Goal: Transaction & Acquisition: Obtain resource

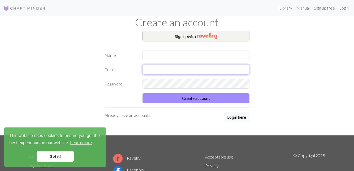
click at [221, 72] on input "text" at bounding box center [196, 70] width 107 height 10
click at [284, 44] on div "Sign up with Name Email Password Create account Already have an account? Login …" at bounding box center [177, 83] width 303 height 105
